Goal: Consume media (video, audio): Consume media (video, audio)

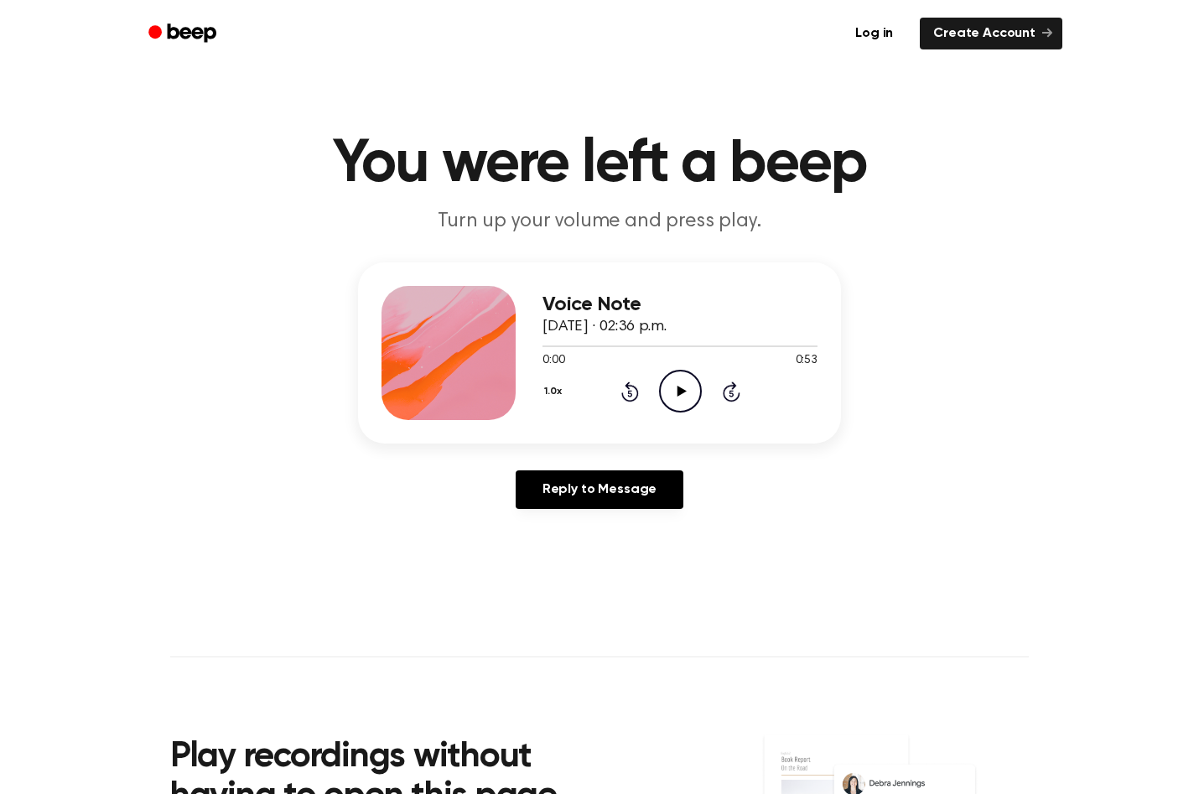
click at [671, 394] on icon "Play Audio" at bounding box center [680, 391] width 43 height 43
click at [679, 384] on icon "Pause Audio" at bounding box center [680, 391] width 43 height 43
click at [682, 394] on icon "Play Audio" at bounding box center [680, 391] width 43 height 43
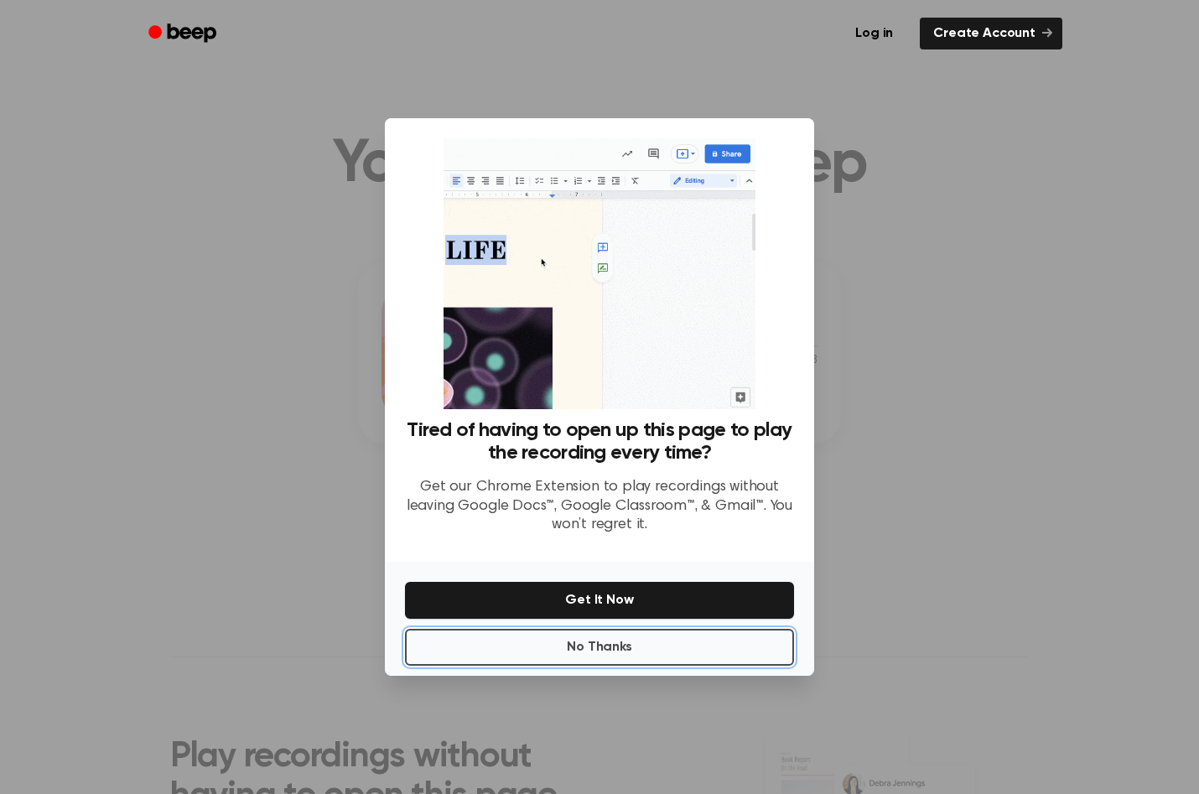
drag, startPoint x: 609, startPoint y: 647, endPoint x: 660, endPoint y: 549, distance: 110.2
click at [609, 646] on button "No Thanks" at bounding box center [599, 647] width 389 height 37
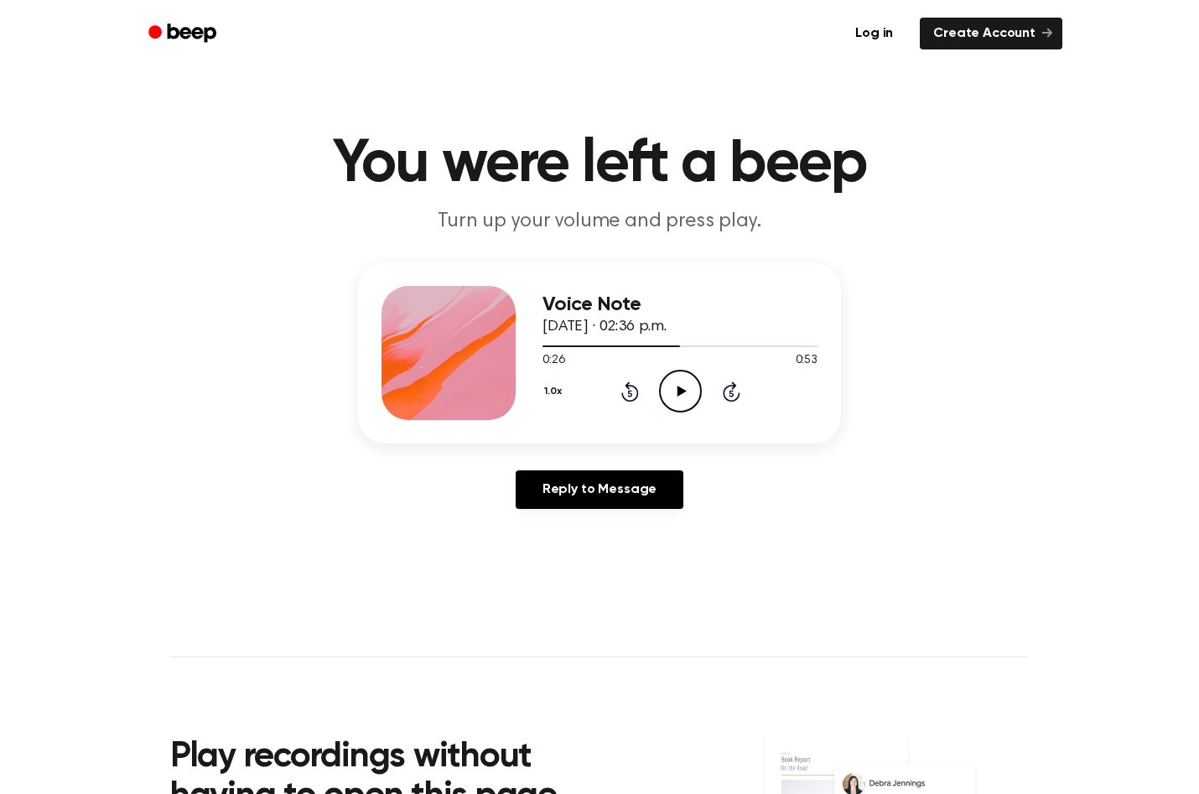
click at [689, 390] on icon "Play Audio" at bounding box center [680, 391] width 43 height 43
click at [677, 399] on icon "Play Audio" at bounding box center [680, 391] width 43 height 43
click at [677, 397] on icon at bounding box center [681, 391] width 8 height 11
click at [671, 386] on icon "Play Audio" at bounding box center [680, 391] width 43 height 43
click at [675, 394] on icon "Play Audio" at bounding box center [680, 391] width 43 height 43
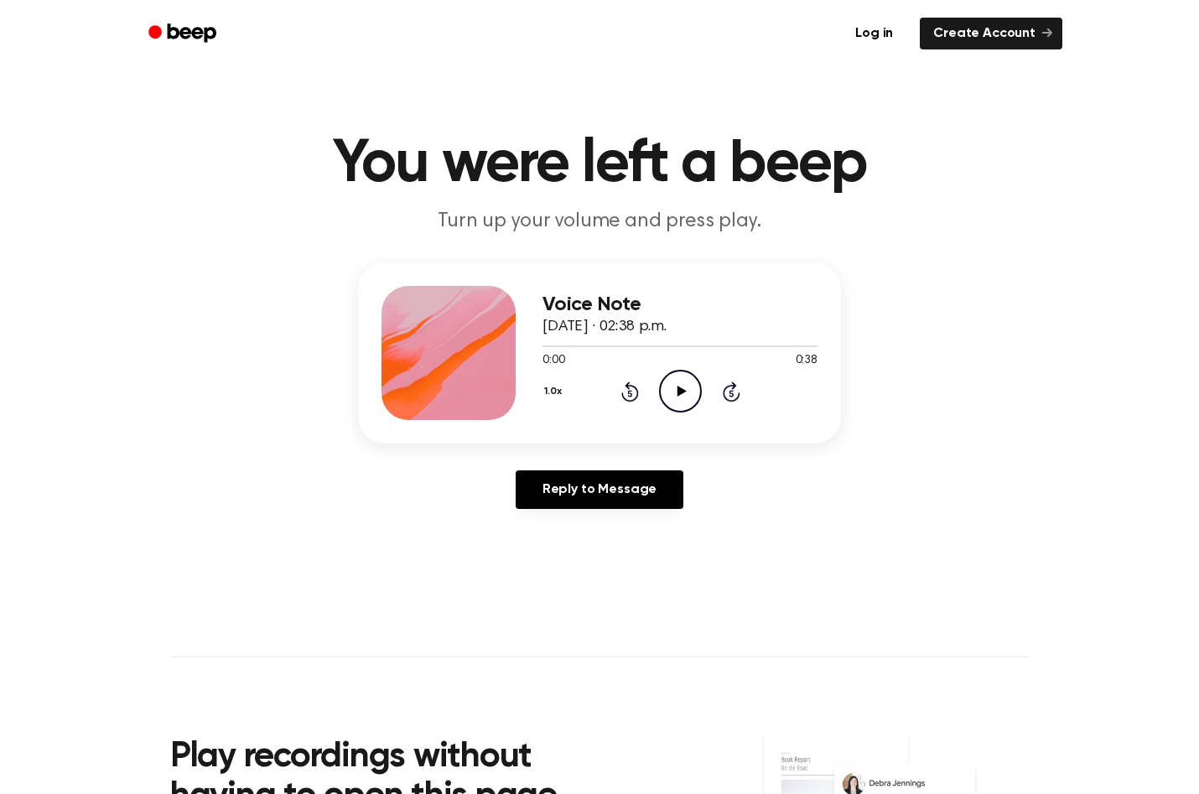
click at [686, 387] on icon "Play Audio" at bounding box center [680, 391] width 43 height 43
